Goal: Check status: Check status

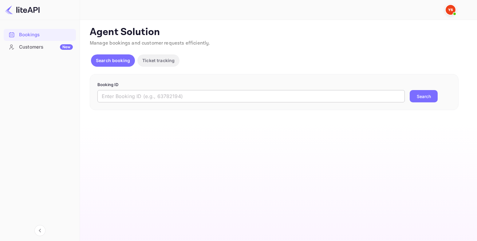
click at [245, 101] on input "text" at bounding box center [252, 96] width 308 height 12
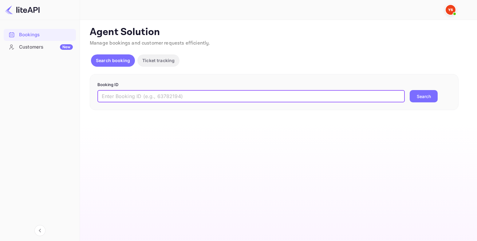
paste input "8955336"
type input "8955336"
click at [428, 96] on button "Search" at bounding box center [424, 96] width 28 height 12
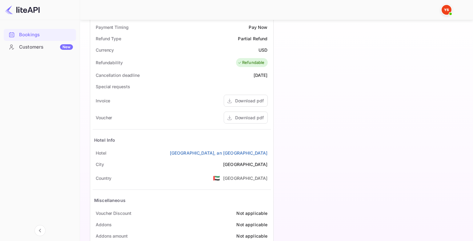
scroll to position [243, 0]
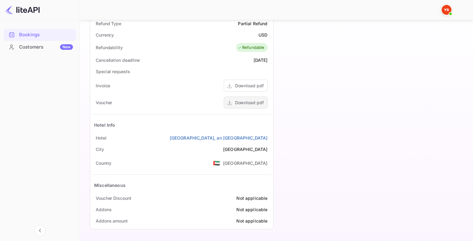
click at [242, 105] on div "Download pdf" at bounding box center [249, 102] width 29 height 6
